Goal: Information Seeking & Learning: Find specific page/section

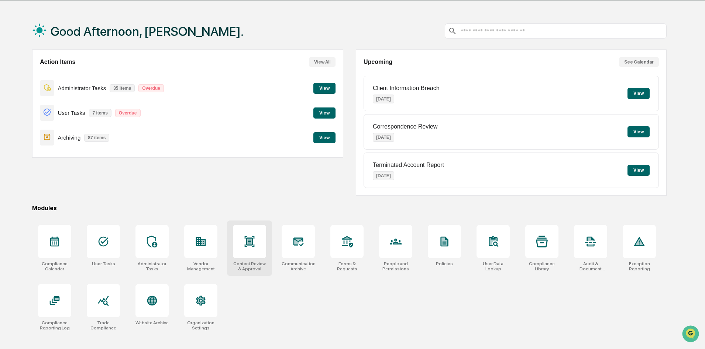
scroll to position [35, 0]
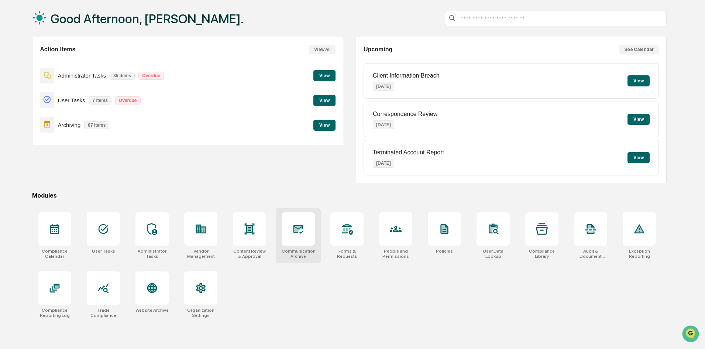
click at [285, 232] on div at bounding box center [298, 228] width 33 height 33
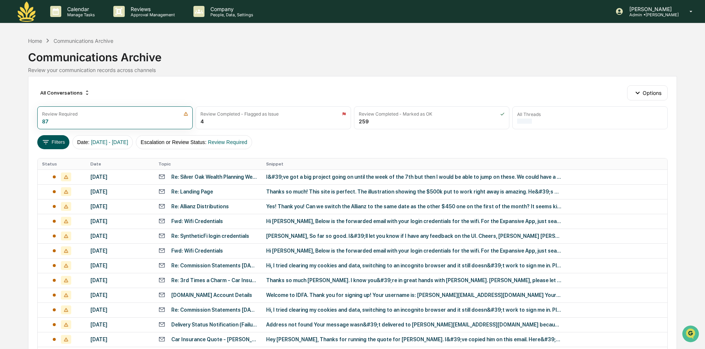
click at [51, 138] on button "Filters" at bounding box center [53, 142] width 32 height 14
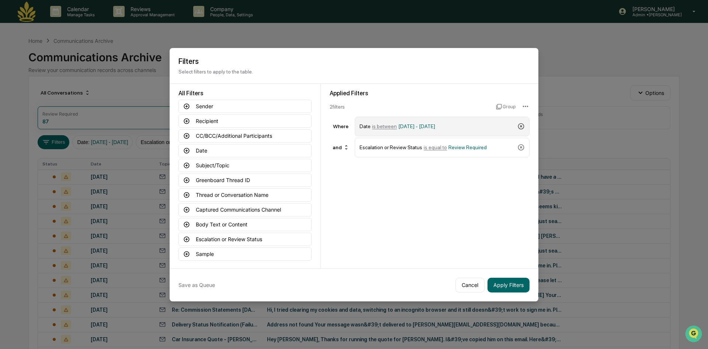
click at [519, 126] on icon at bounding box center [521, 126] width 6 height 6
click at [520, 127] on icon at bounding box center [521, 126] width 7 height 7
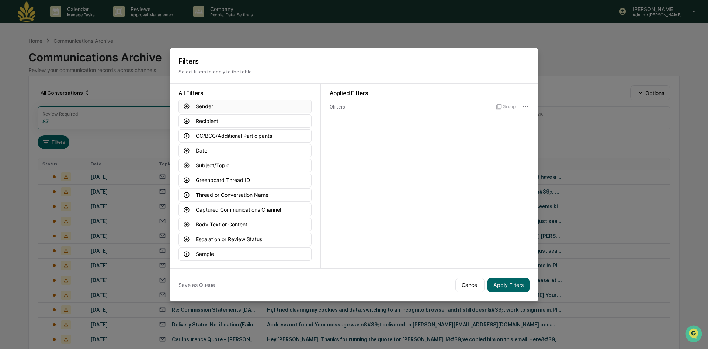
click at [185, 107] on icon at bounding box center [186, 106] width 7 height 7
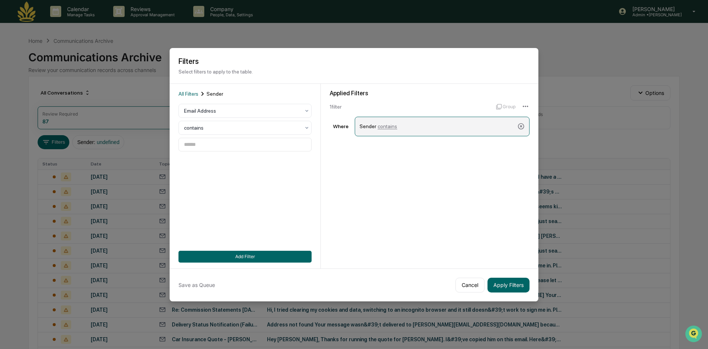
click at [393, 124] on span "contains" at bounding box center [388, 126] width 20 height 6
click at [221, 148] on input at bounding box center [245, 145] width 133 height 14
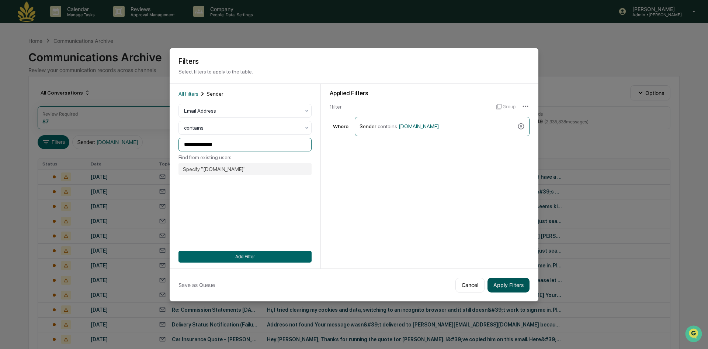
type input "**********"
click at [524, 288] on button "Apply Filters" at bounding box center [509, 284] width 42 height 15
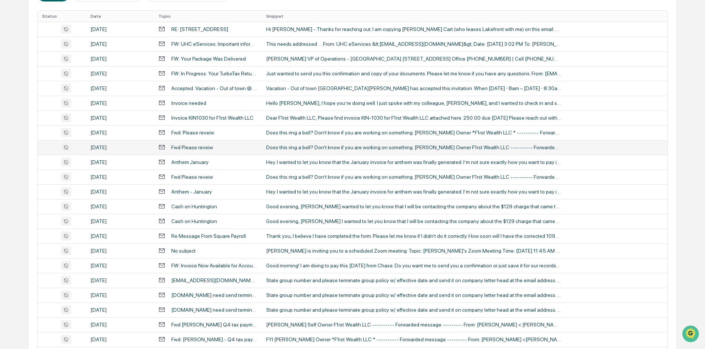
scroll to position [111, 0]
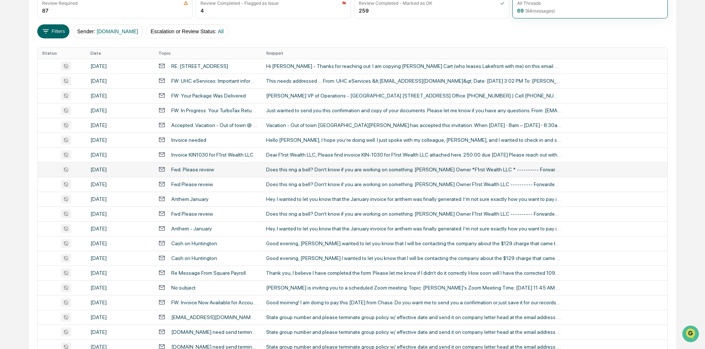
click at [260, 171] on td "Fwd: Please reveiw" at bounding box center [208, 169] width 108 height 15
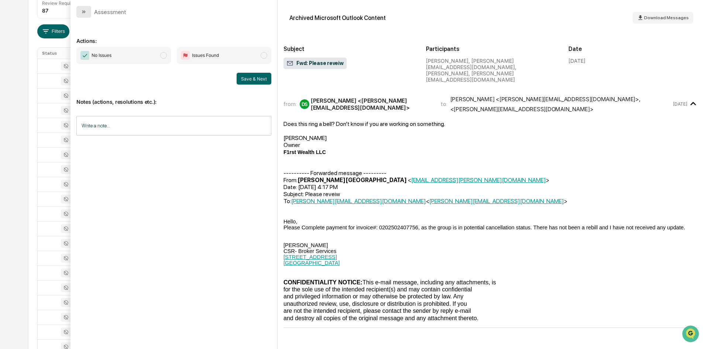
click at [83, 13] on icon "modal" at bounding box center [84, 12] width 6 height 6
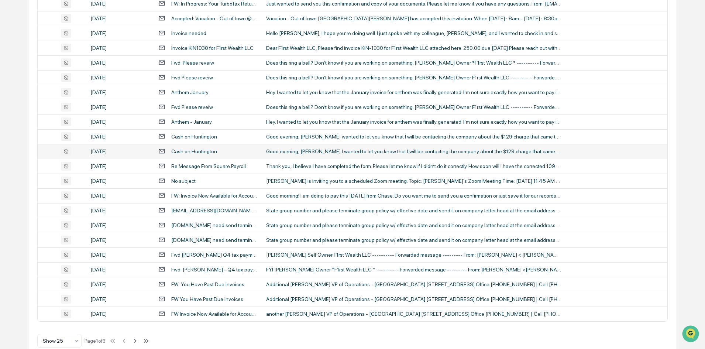
scroll to position [232, 0]
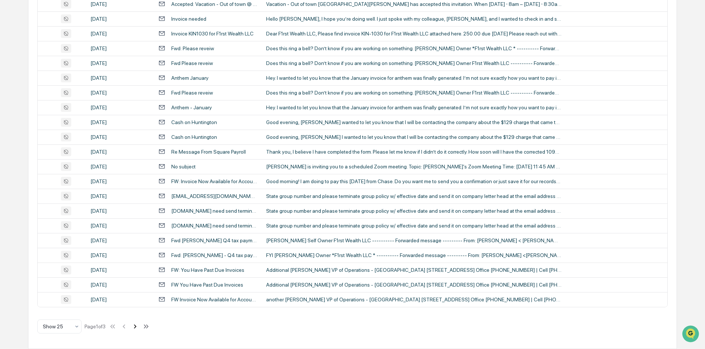
click at [135, 325] on icon at bounding box center [135, 326] width 8 height 8
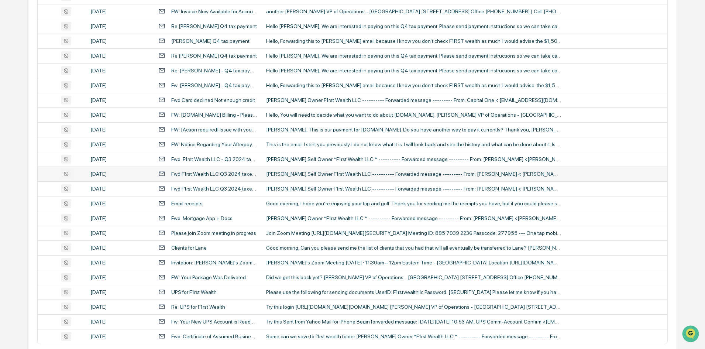
scroll to position [158, 0]
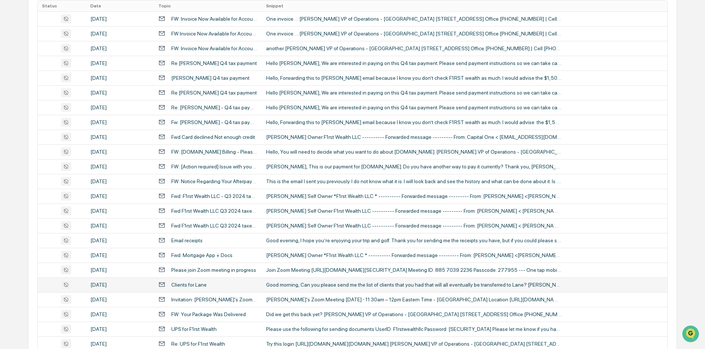
click at [258, 282] on td "Clients for Lane" at bounding box center [208, 284] width 108 height 15
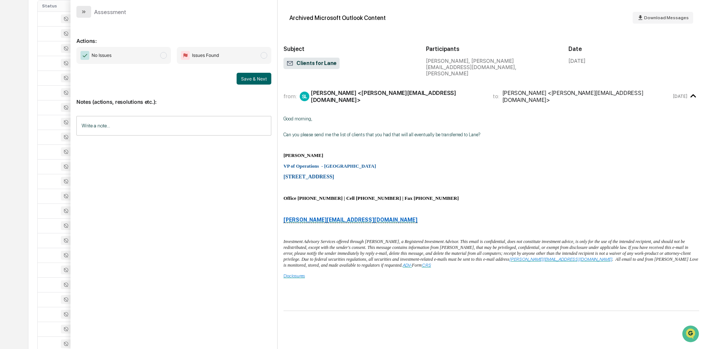
click at [87, 14] on button "modal" at bounding box center [83, 12] width 15 height 12
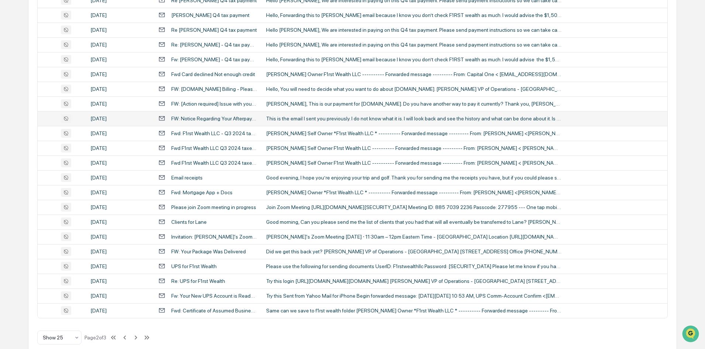
scroll to position [232, 0]
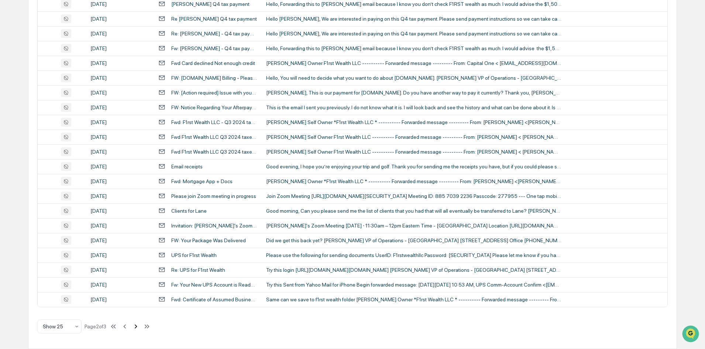
click at [137, 326] on icon at bounding box center [136, 326] width 3 height 4
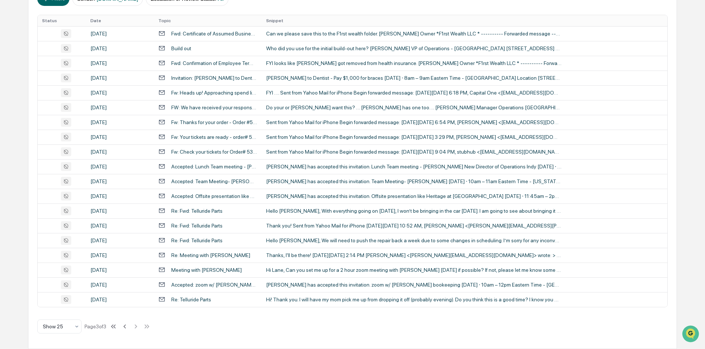
scroll to position [143, 0]
click at [262, 106] on td "Do your or [PERSON_NAME] want this? … [PERSON_NAME] has one too…. [PERSON_NAME]…" at bounding box center [465, 107] width 406 height 15
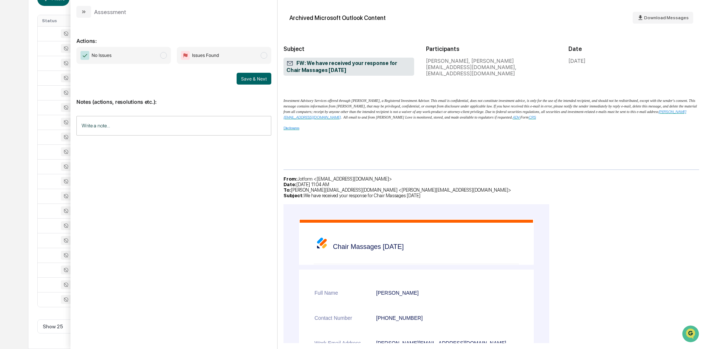
scroll to position [148, 0]
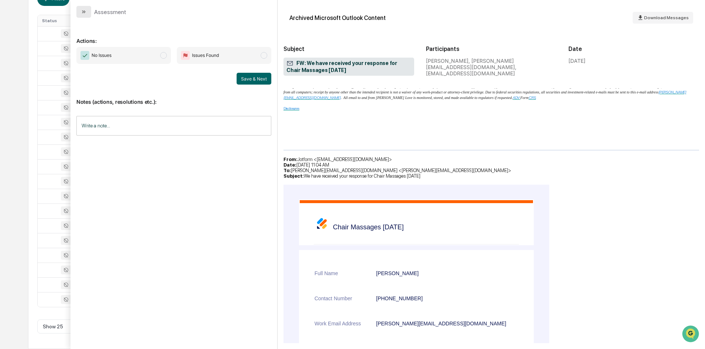
drag, startPoint x: 81, startPoint y: 14, endPoint x: 149, endPoint y: 81, distance: 95.0
click at [81, 14] on icon "modal" at bounding box center [84, 12] width 6 height 6
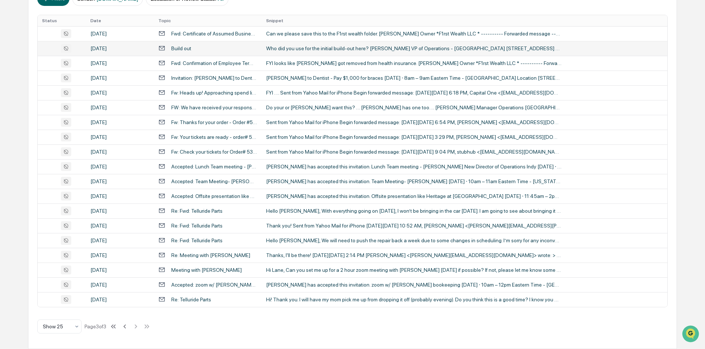
click at [256, 46] on div "Build out" at bounding box center [207, 48] width 99 height 7
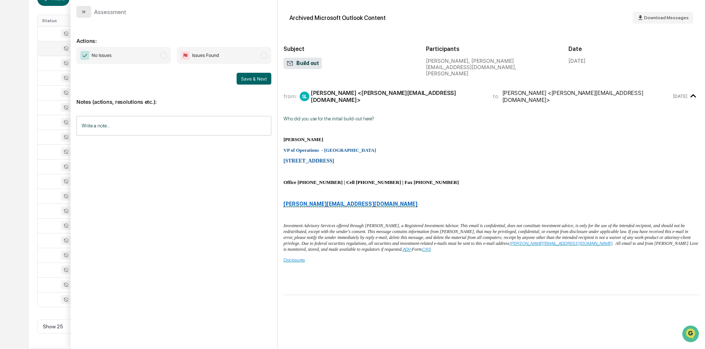
click at [81, 11] on icon "modal" at bounding box center [84, 12] width 6 height 6
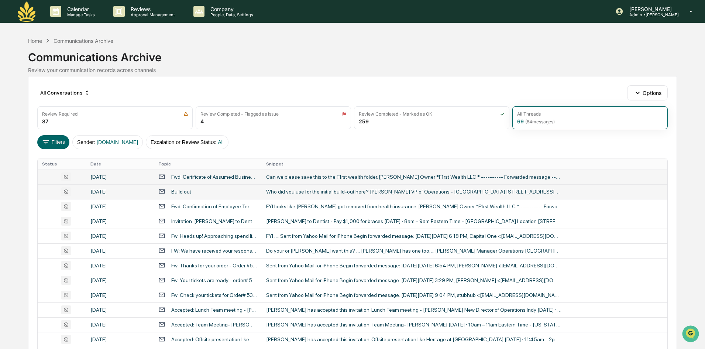
click at [199, 176] on div "Fwd: Certificate of Assumed Business Name" at bounding box center [214, 177] width 86 height 6
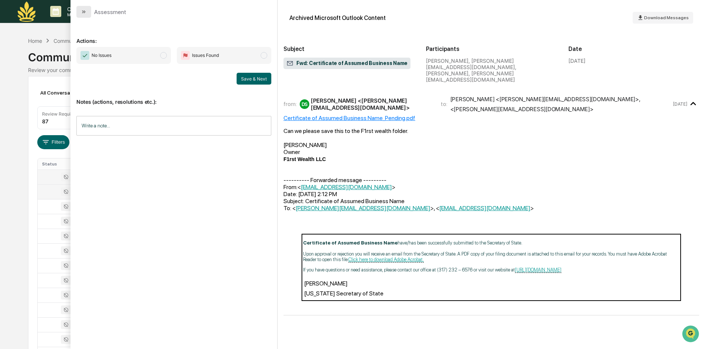
click at [80, 8] on button "modal" at bounding box center [83, 12] width 15 height 12
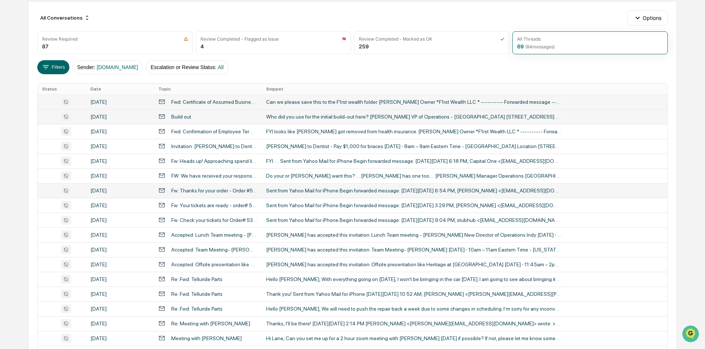
scroll to position [143, 0]
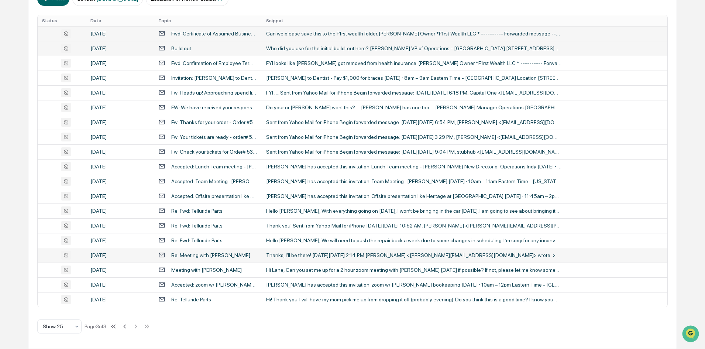
click at [152, 254] on td "[DATE]" at bounding box center [120, 255] width 68 height 15
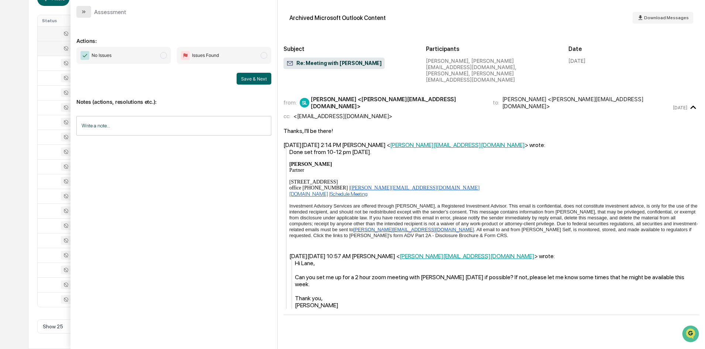
click at [84, 11] on icon "modal" at bounding box center [84, 12] width 6 height 6
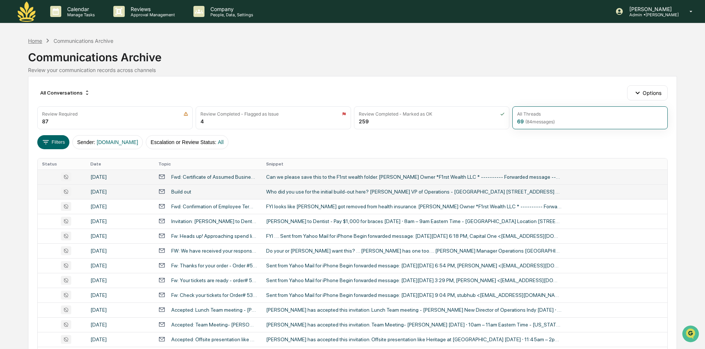
click at [39, 41] on div "Home" at bounding box center [35, 41] width 14 height 6
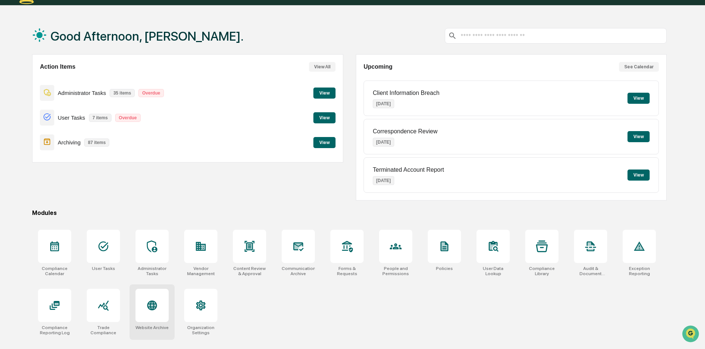
scroll to position [35, 0]
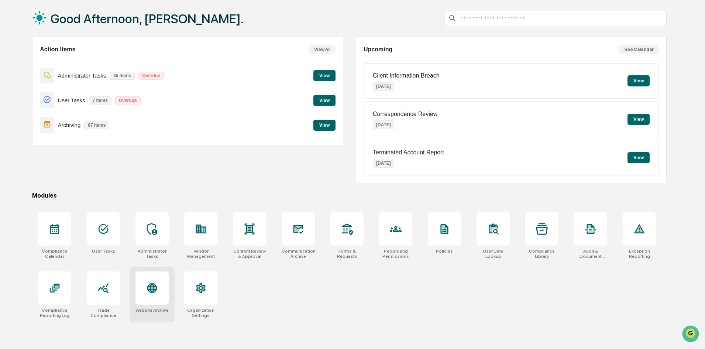
click at [152, 301] on div at bounding box center [151, 287] width 33 height 33
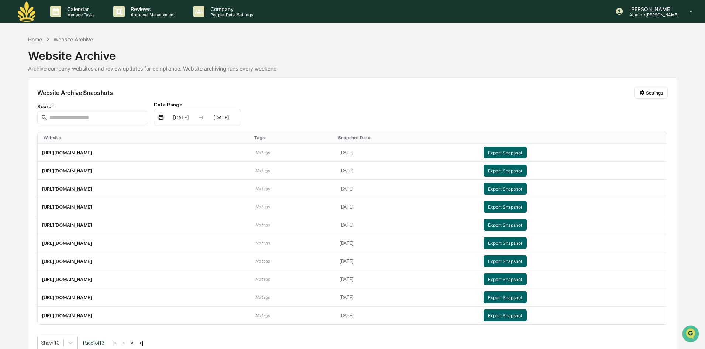
click at [37, 39] on div "Home" at bounding box center [35, 39] width 14 height 6
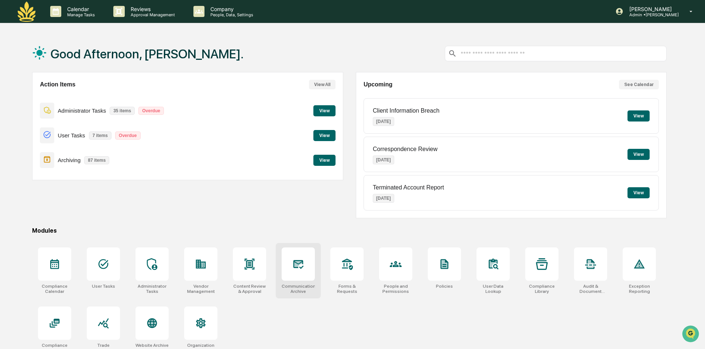
click at [296, 258] on div at bounding box center [298, 263] width 33 height 33
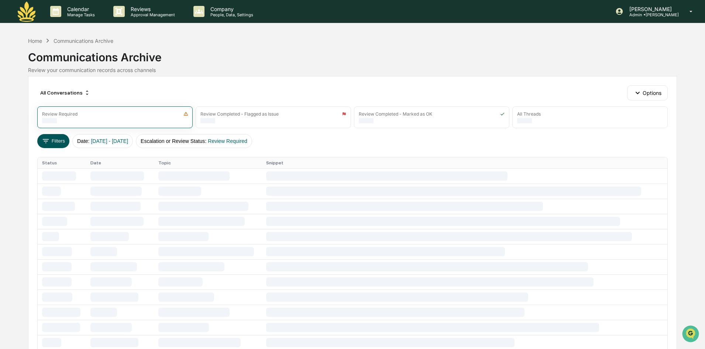
click at [57, 138] on button "Filters" at bounding box center [53, 141] width 32 height 14
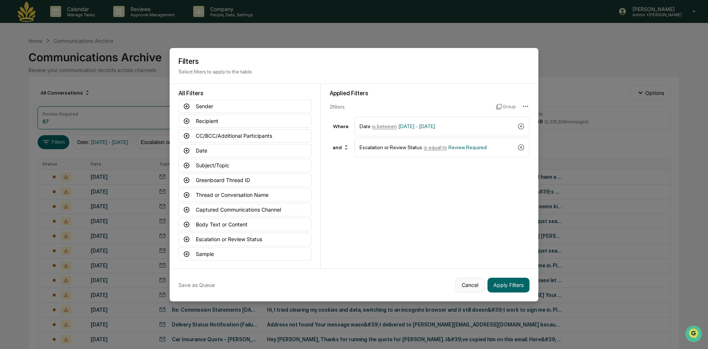
click at [469, 284] on button "Cancel" at bounding box center [470, 284] width 29 height 15
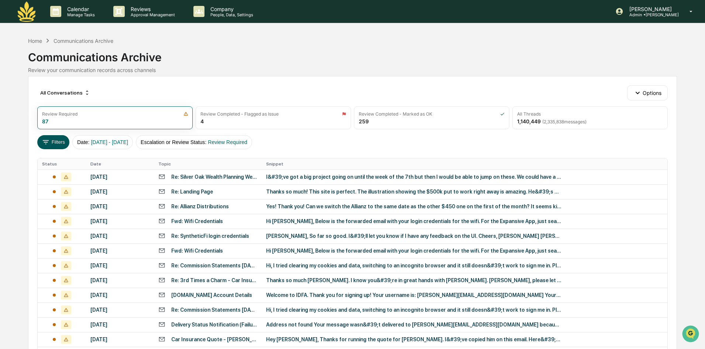
click at [62, 139] on button "Filters" at bounding box center [53, 142] width 32 height 14
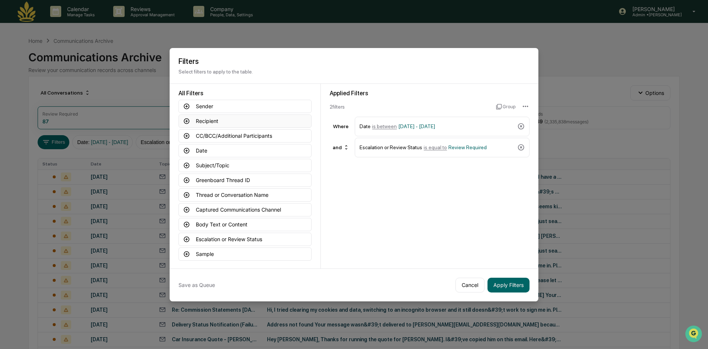
click at [231, 119] on button "Recipient" at bounding box center [245, 120] width 133 height 13
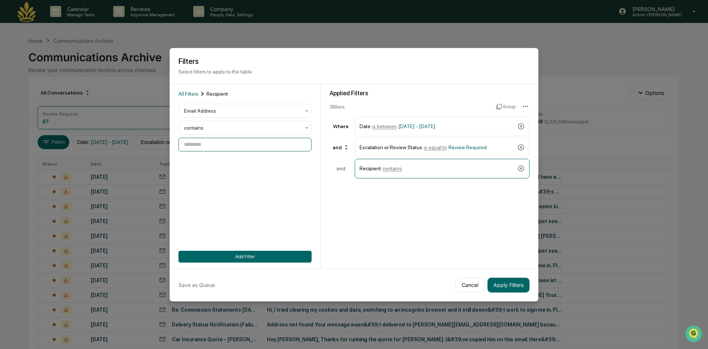
click at [212, 147] on input at bounding box center [245, 145] width 133 height 14
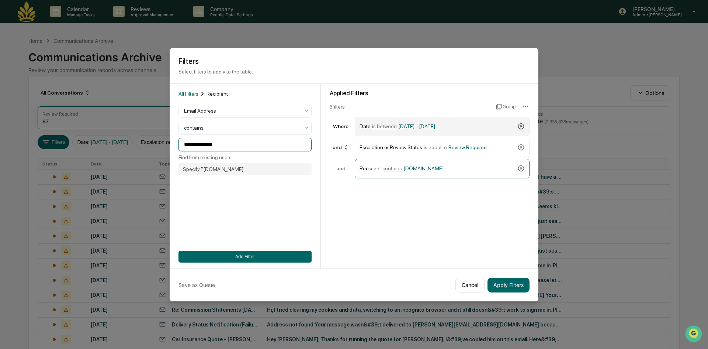
type input "**********"
click at [524, 125] on icon at bounding box center [521, 126] width 7 height 7
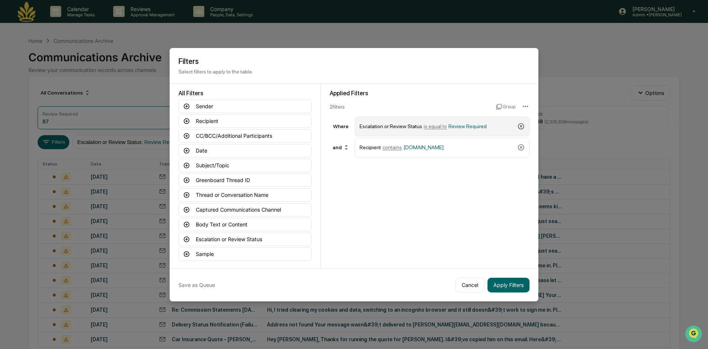
click at [522, 125] on icon at bounding box center [521, 126] width 6 height 6
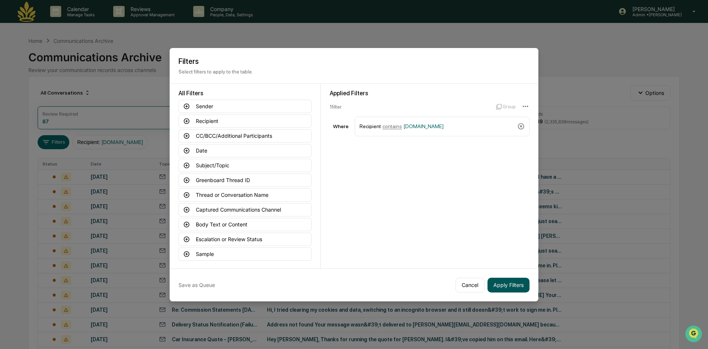
click at [511, 289] on button "Apply Filters" at bounding box center [509, 284] width 42 height 15
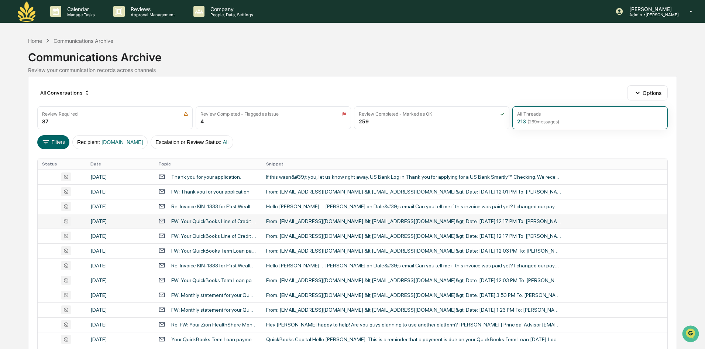
click at [255, 222] on div "FW: Your QuickBooks Line of Credit Loan payment is coming due" at bounding box center [214, 221] width 86 height 6
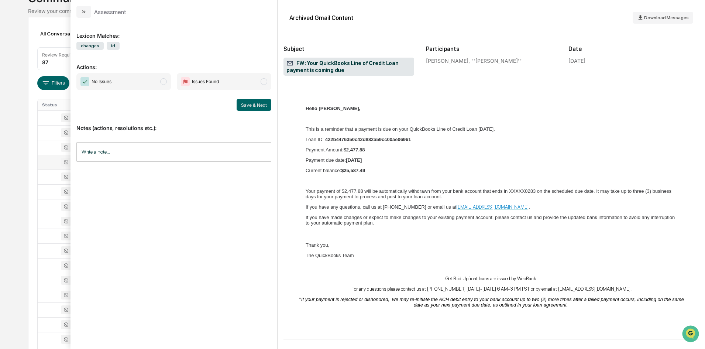
scroll to position [74, 0]
click at [82, 11] on icon "modal" at bounding box center [84, 12] width 6 height 6
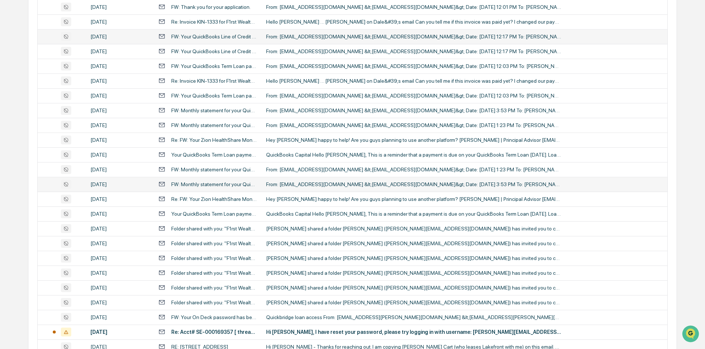
scroll to position [221, 0]
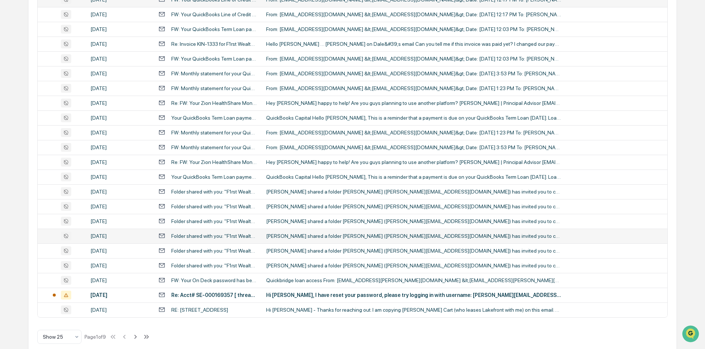
click at [210, 234] on div "Folder shared with you: "F1rst Wealth Access/Notes/Updates"" at bounding box center [214, 236] width 86 height 6
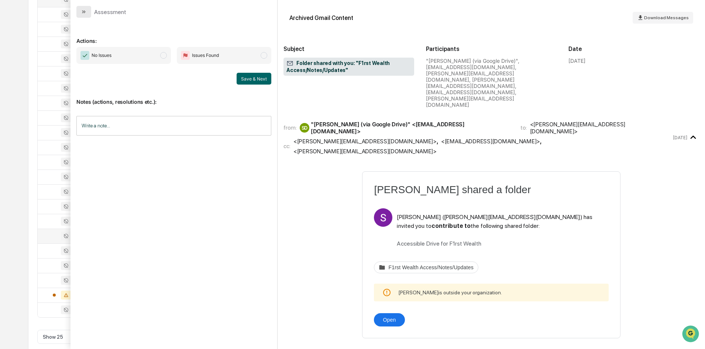
click at [86, 11] on icon "modal" at bounding box center [84, 12] width 6 height 6
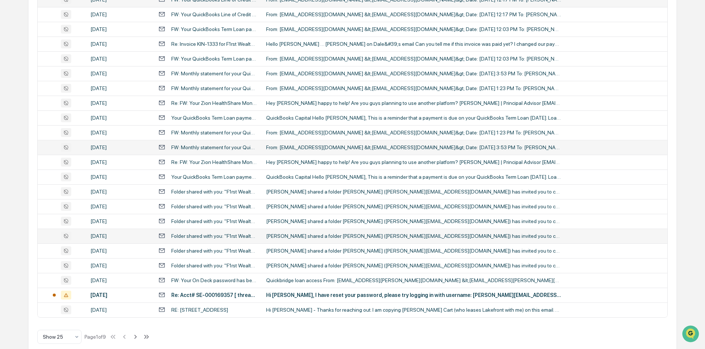
click at [136, 144] on td "August 4, 2025" at bounding box center [120, 147] width 68 height 15
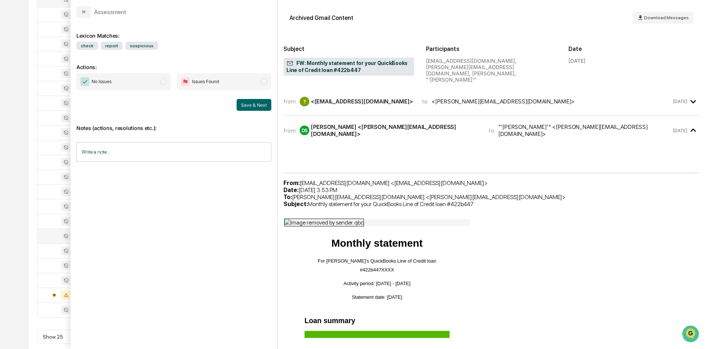
click at [91, 6] on div "Assessment" at bounding box center [101, 12] width 50 height 12
click at [87, 8] on button "modal" at bounding box center [83, 12] width 15 height 12
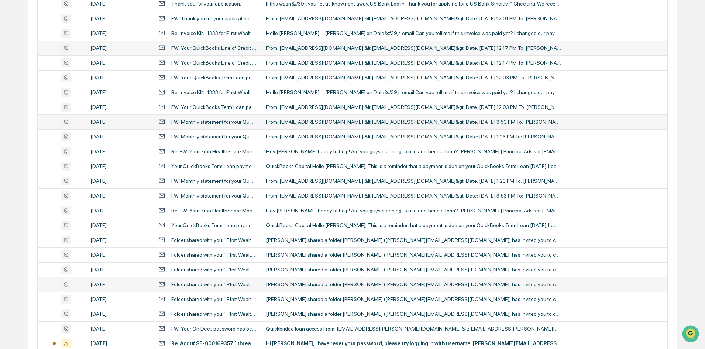
scroll to position [232, 0]
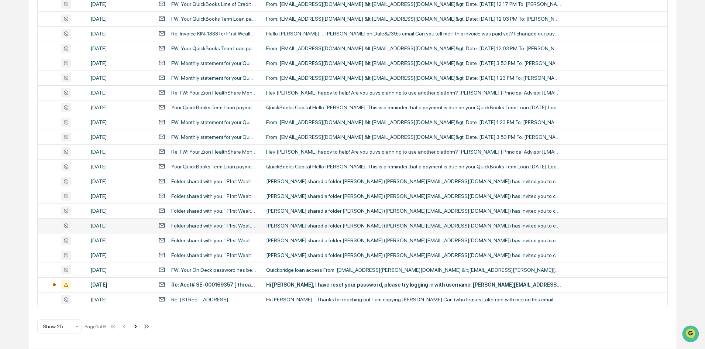
click at [138, 329] on icon at bounding box center [135, 326] width 8 height 8
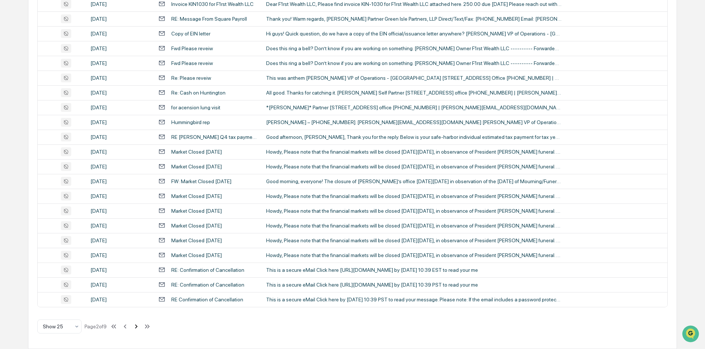
click at [140, 327] on icon at bounding box center [136, 326] width 8 height 8
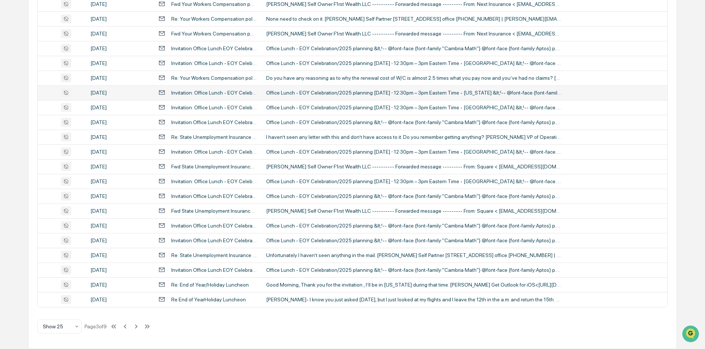
click at [191, 93] on div "Invitation: Office Lunch - EOY Celebration/2025 planning @ Thu Dec 12, 2024 12:…" at bounding box center [214, 93] width 86 height 6
